Goal: Information Seeking & Learning: Learn about a topic

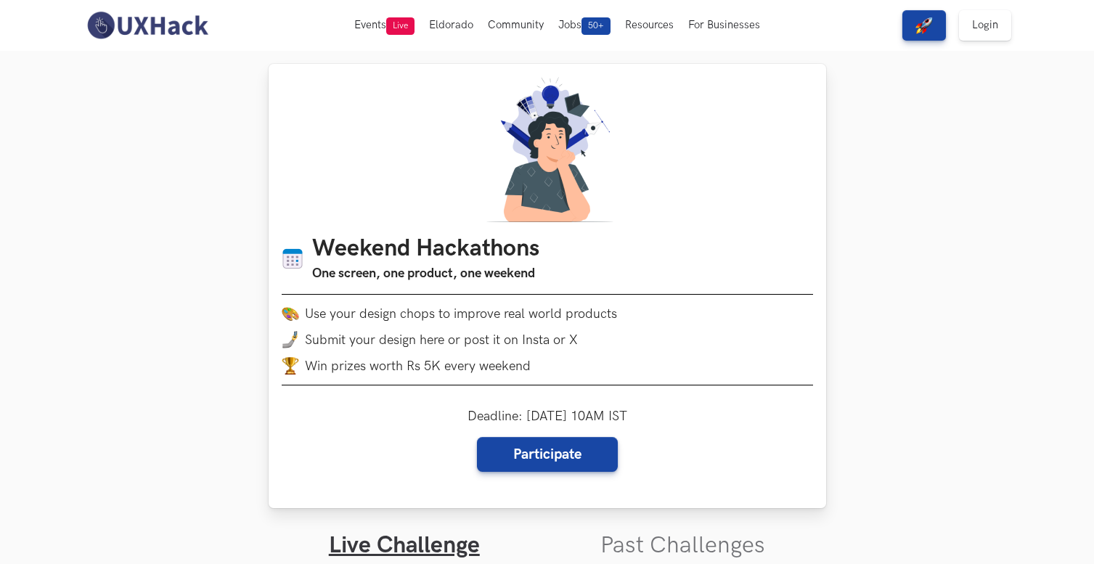
scroll to position [31, 0]
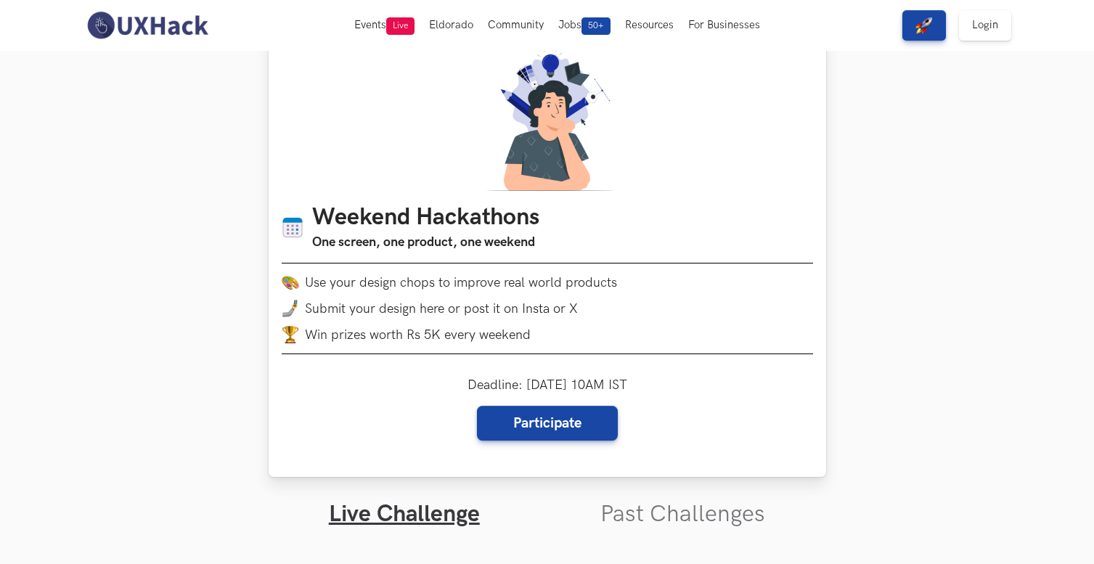
click at [503, 318] on ul "Use your design chops to improve real world products Submit your design here or…" at bounding box center [547, 309] width 531 height 70
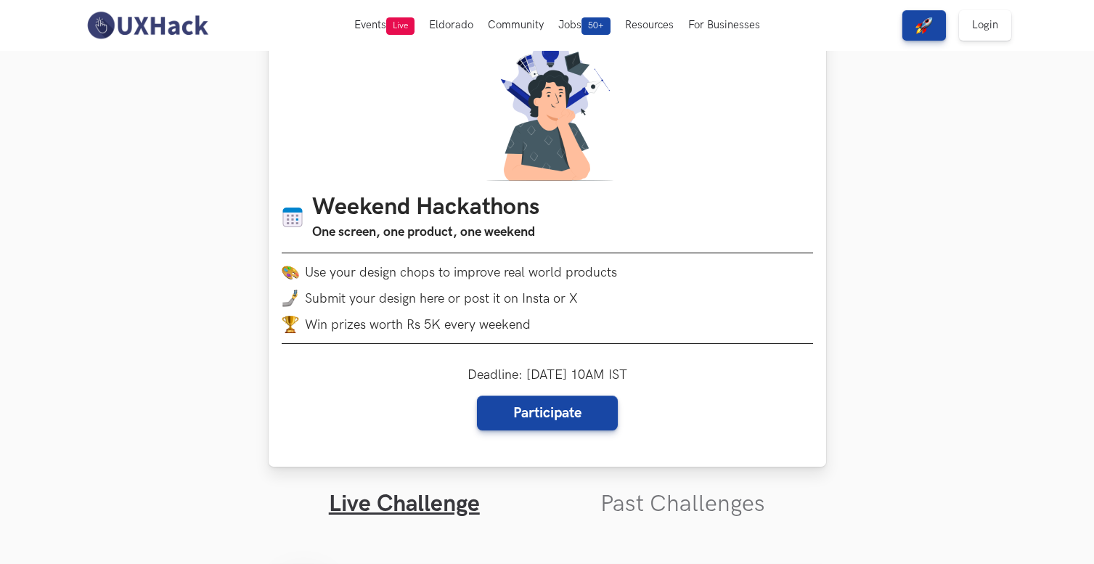
scroll to position [44, 0]
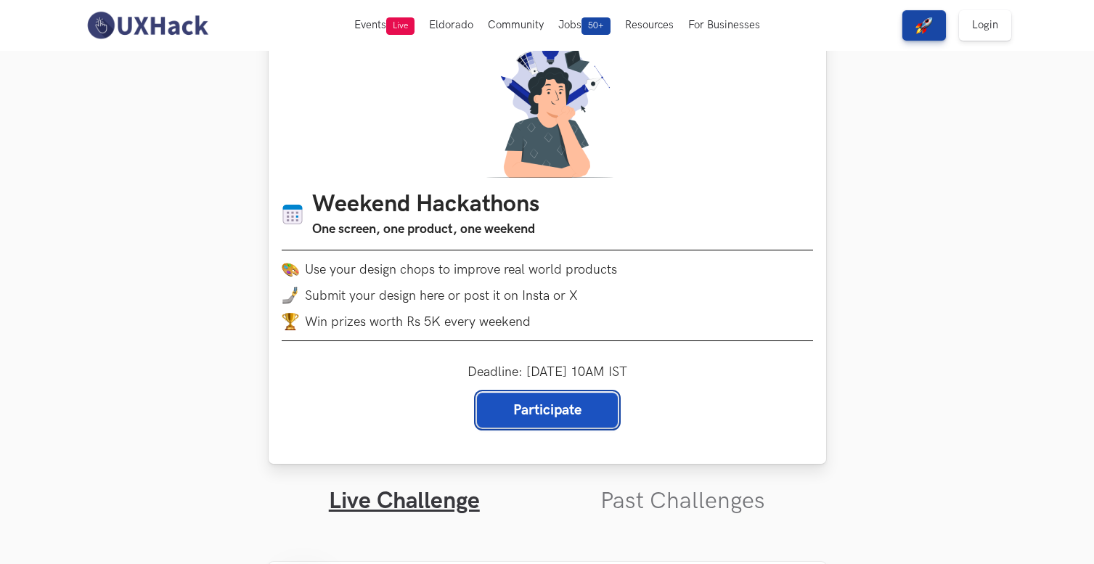
click at [550, 408] on link "Participate" at bounding box center [547, 410] width 141 height 35
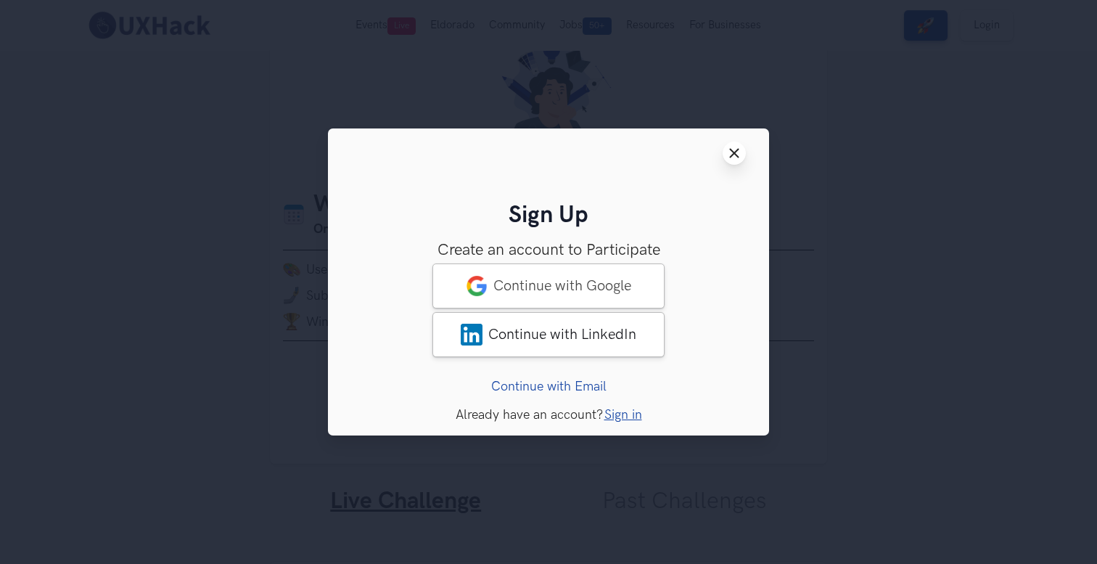
click at [734, 142] on button "Close modal window" at bounding box center [734, 153] width 23 height 23
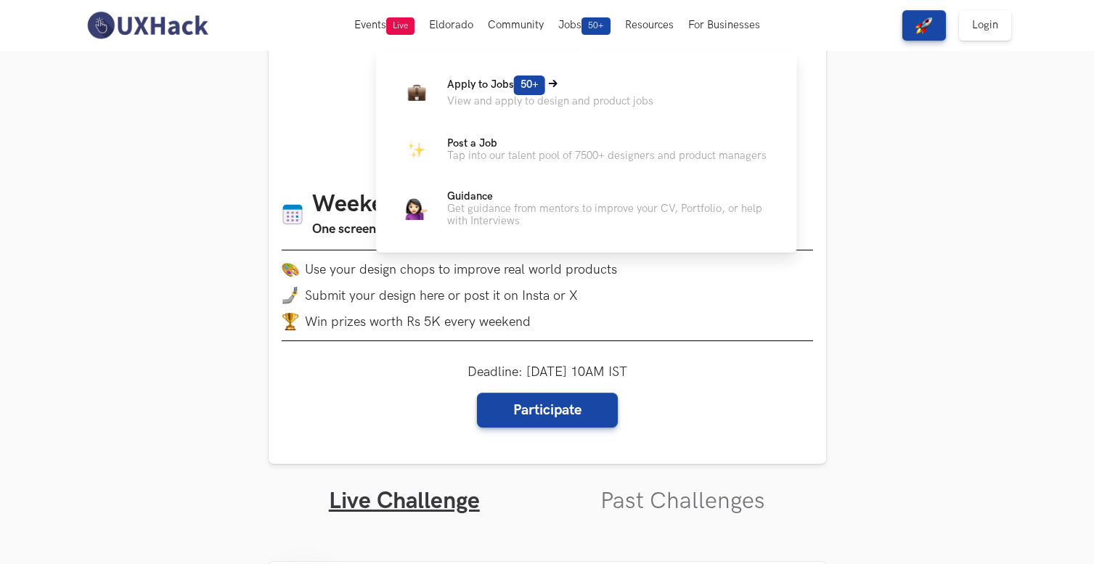
click at [478, 84] on span "Apply to Jobs 50+" at bounding box center [496, 84] width 98 height 12
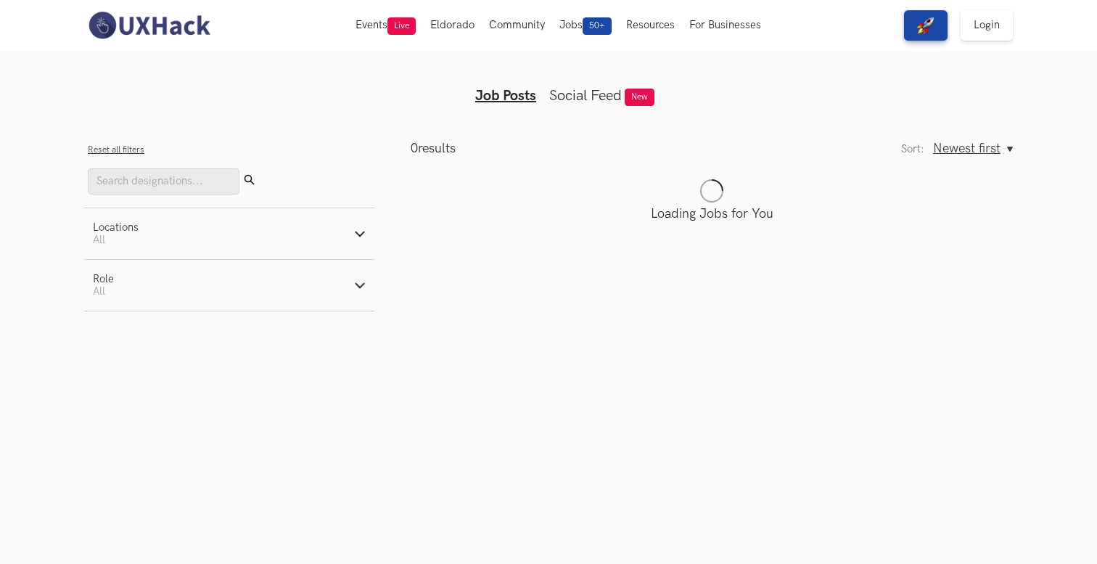
click at [594, 102] on link "Social Feed" at bounding box center [585, 95] width 73 height 17
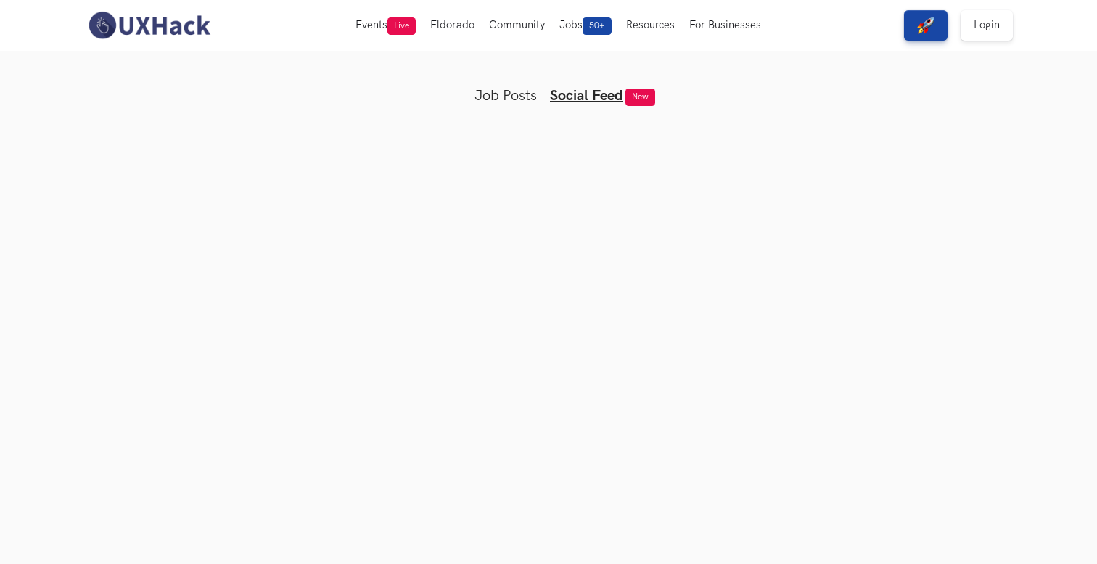
click at [501, 99] on link "Job Posts" at bounding box center [506, 95] width 62 height 17
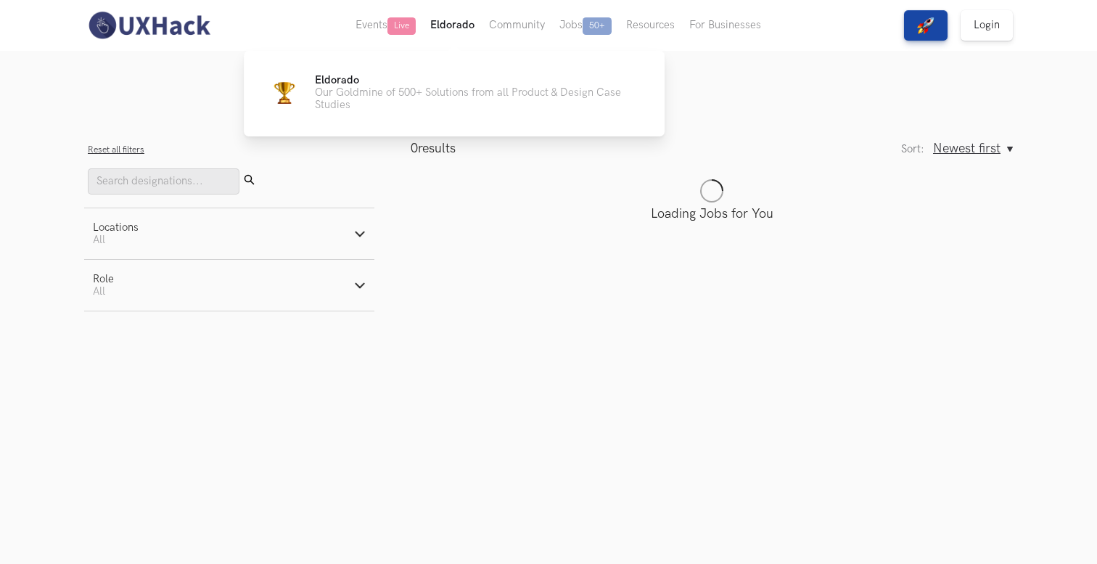
click at [462, 33] on button "Eldorado" at bounding box center [452, 25] width 59 height 51
click at [402, 90] on p "Our Goldmine of 500+ Solutions from all Product & Design Case Studies" at bounding box center [478, 98] width 327 height 25
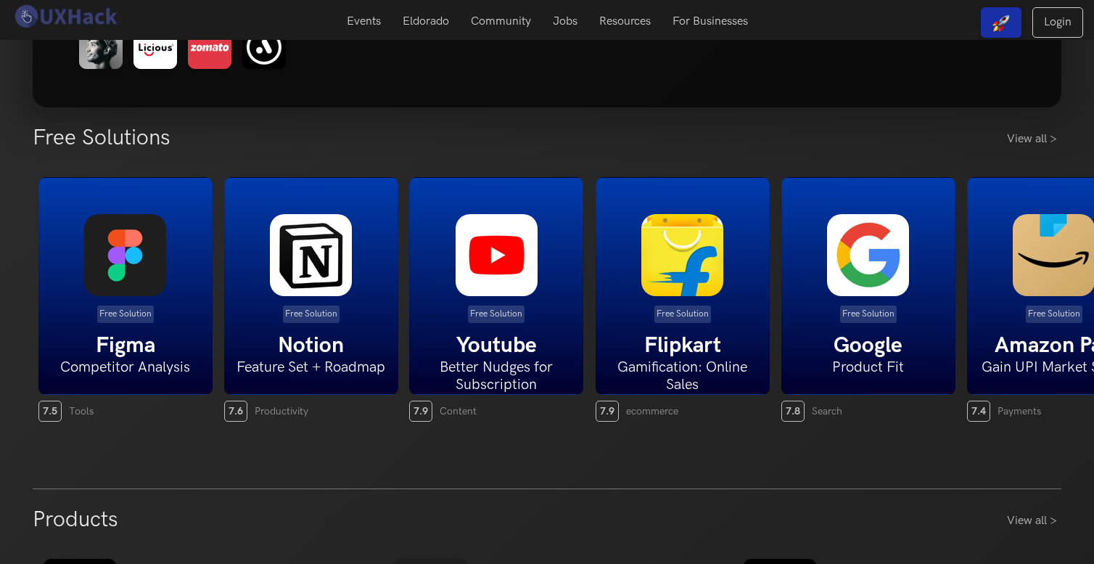
scroll to position [188, 0]
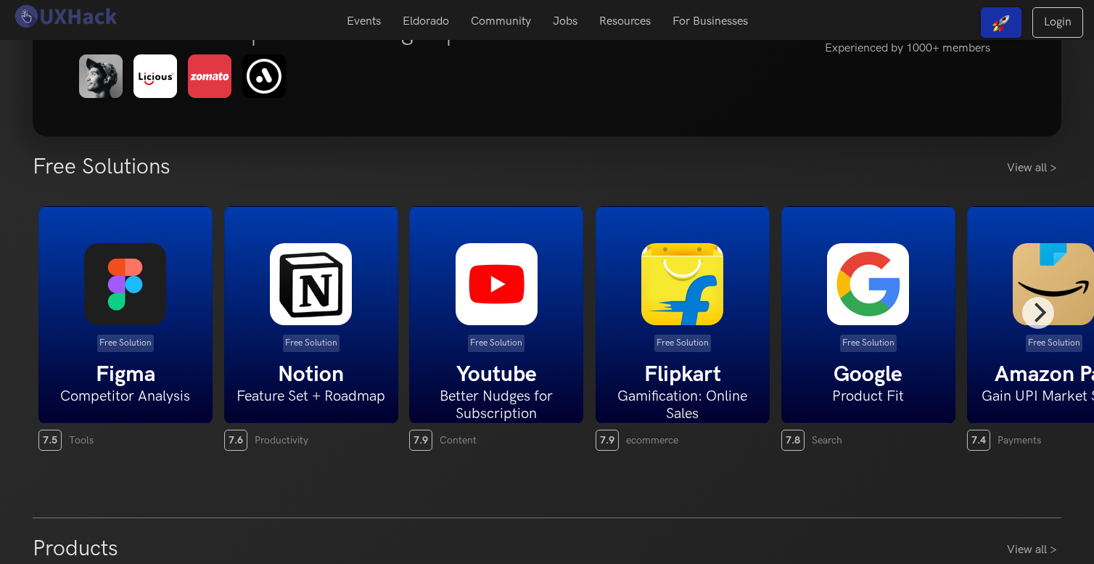
click at [882, 365] on h5 "Google" at bounding box center [868, 374] width 173 height 26
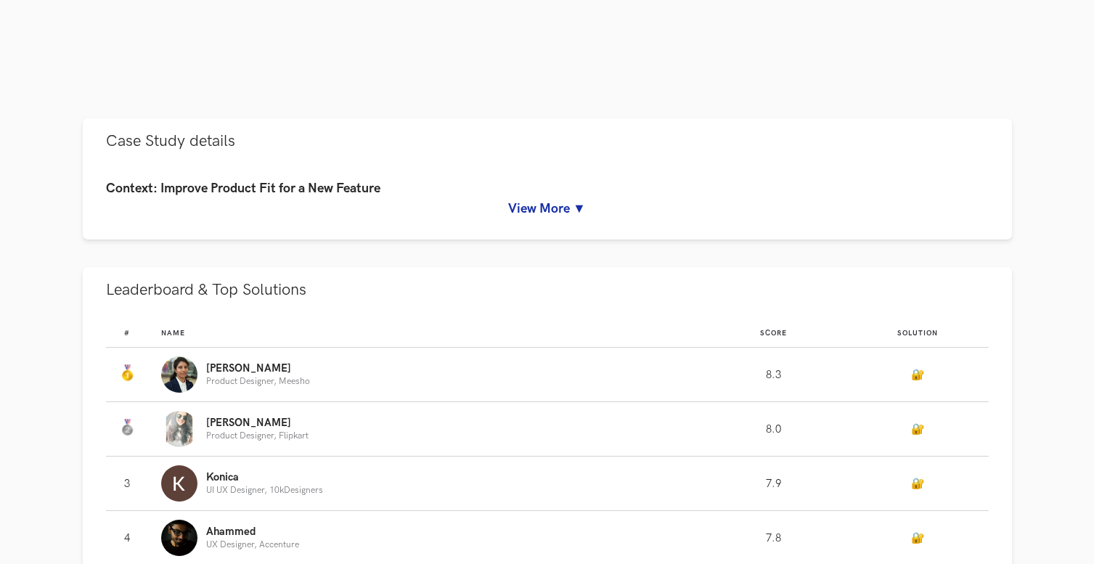
scroll to position [687, 0]
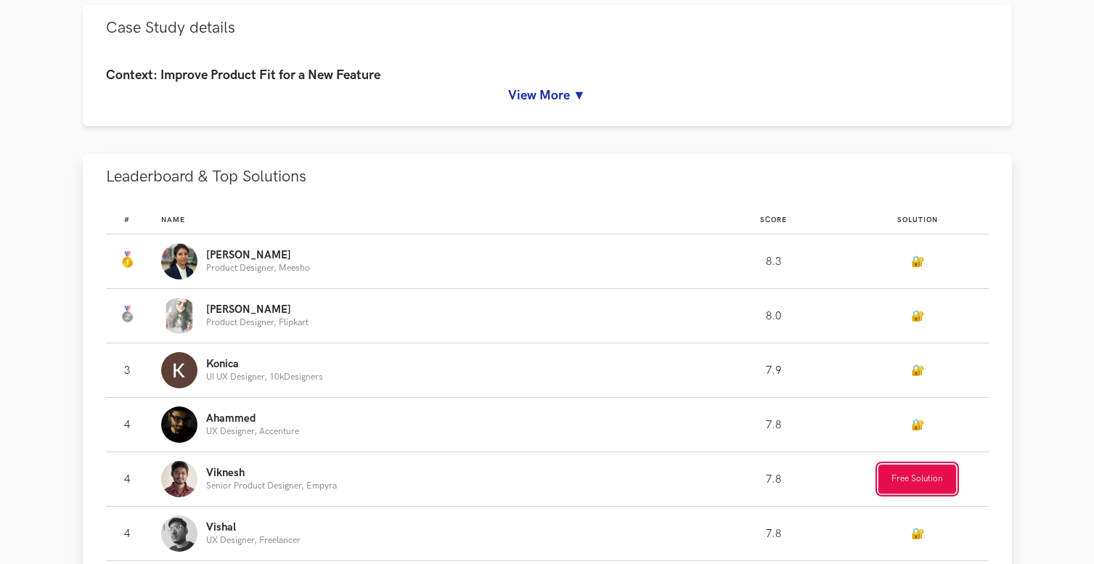
click at [936, 472] on button "Free Solution" at bounding box center [917, 478] width 78 height 29
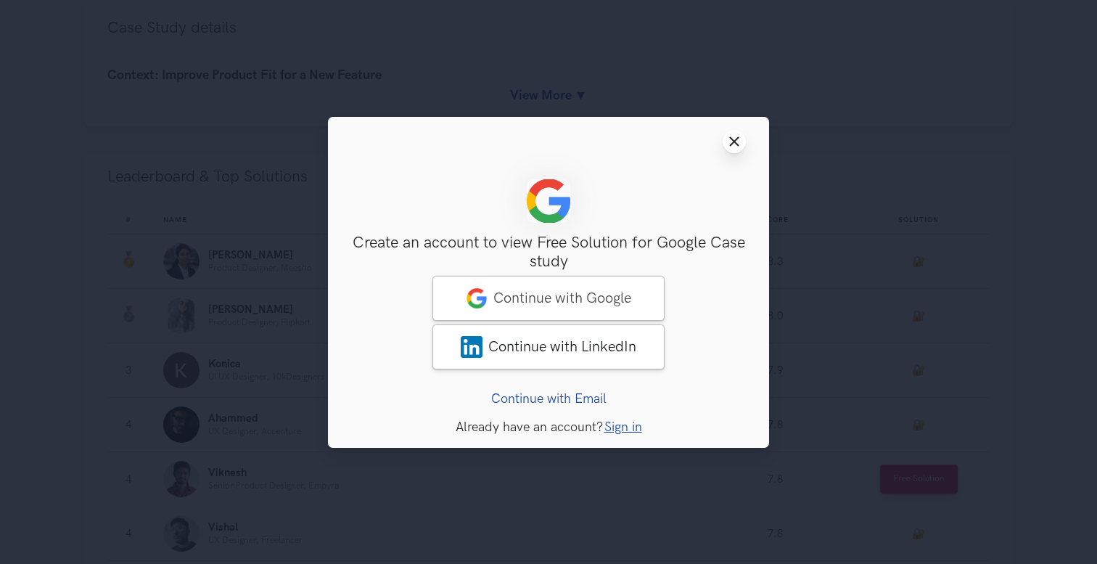
click at [743, 142] on button "Close modal window" at bounding box center [734, 141] width 23 height 23
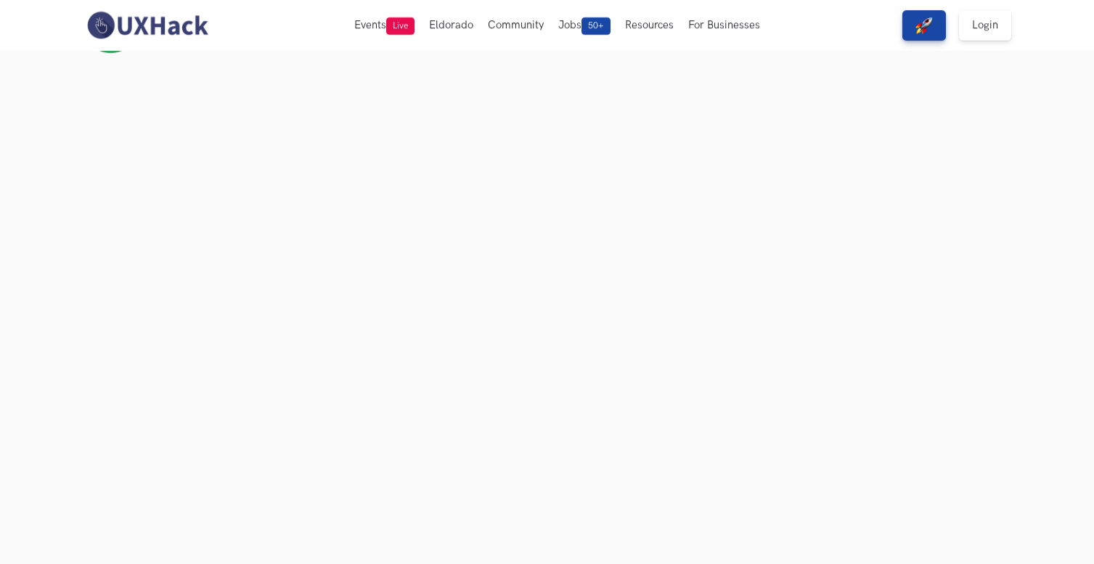
scroll to position [0, 0]
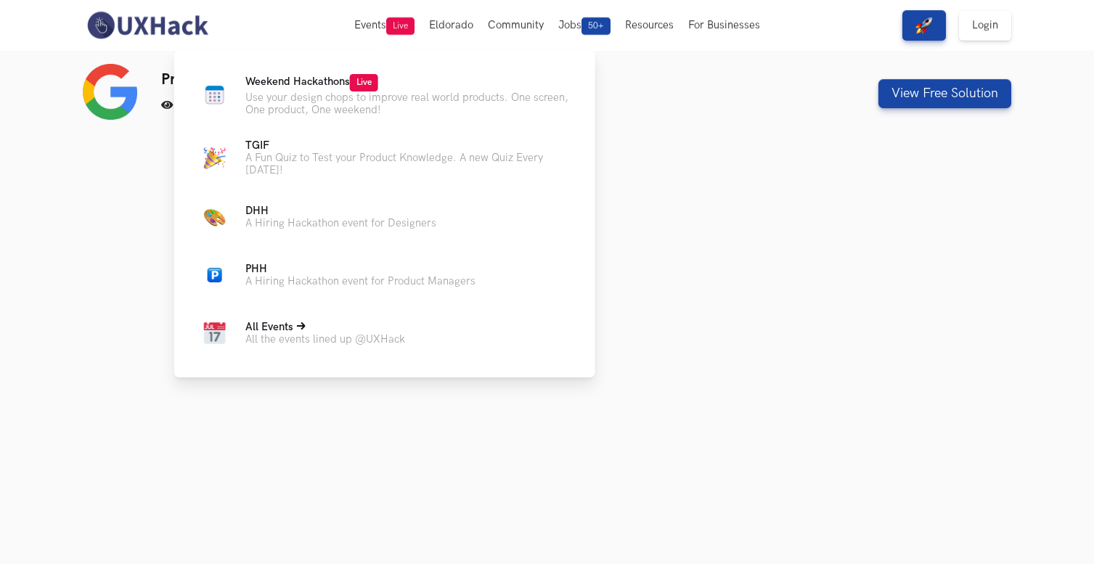
click at [327, 343] on p "All the events lined up @UXHack" at bounding box center [325, 339] width 160 height 12
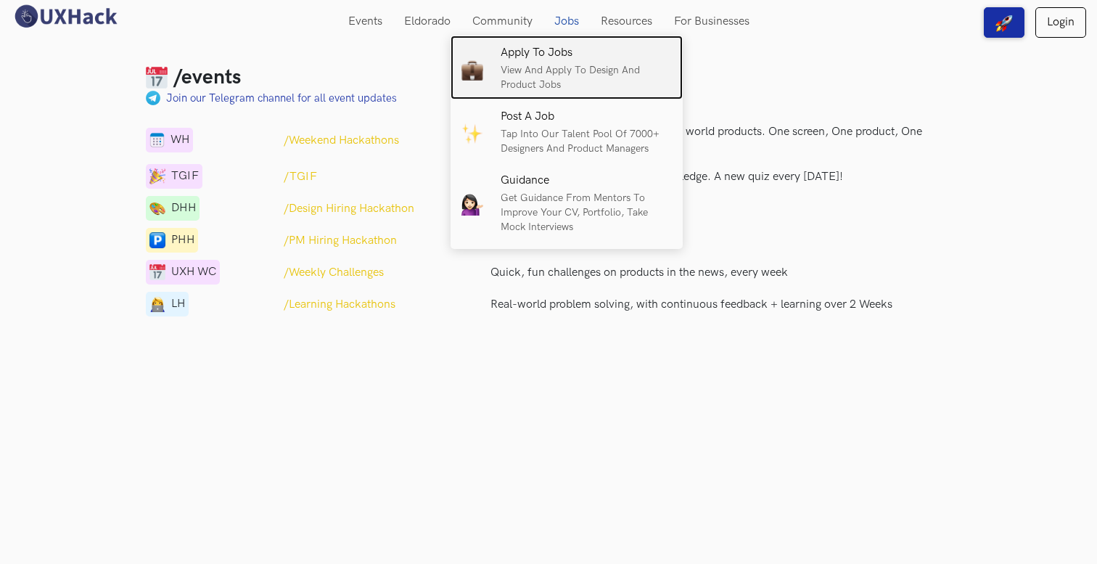
click at [552, 65] on p "View and apply to design and product jobs" at bounding box center [586, 77] width 171 height 29
